Goal: Use online tool/utility

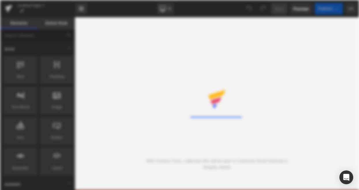
click at [199, 76] on div "Rendering Content" at bounding box center [179, 95] width 359 height 190
